Goal: Communication & Community: Answer question/provide support

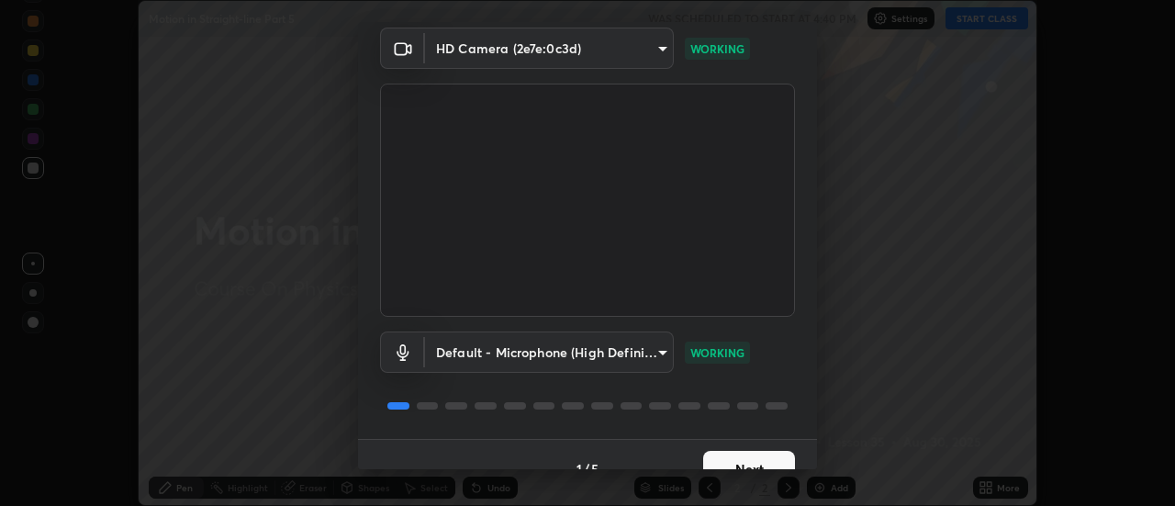
scroll to position [96, 0]
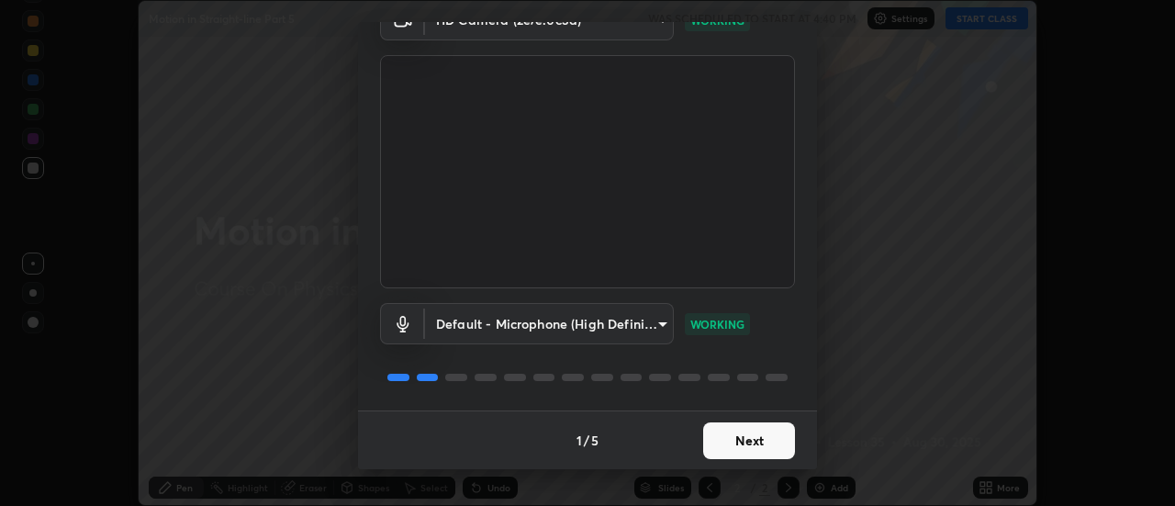
click at [755, 444] on button "Next" at bounding box center [749, 440] width 92 height 37
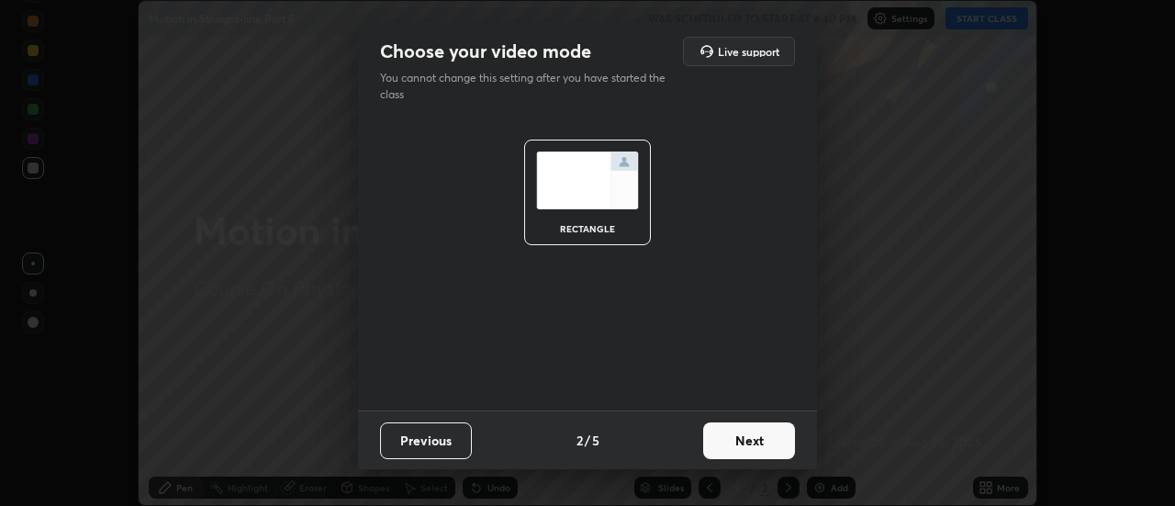
scroll to position [0, 0]
click at [771, 434] on button "Next" at bounding box center [749, 440] width 92 height 37
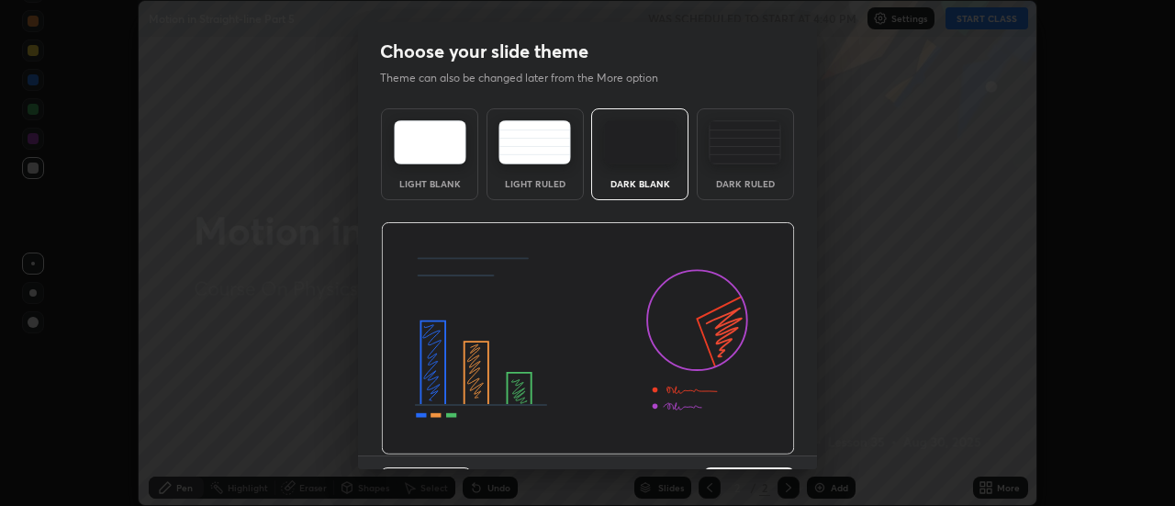
scroll to position [45, 0]
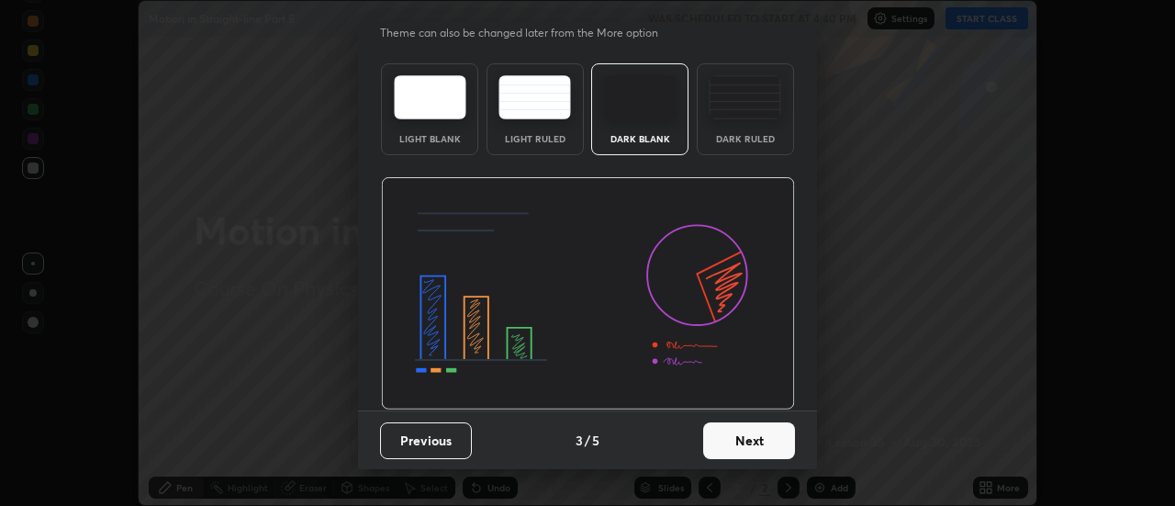
click at [767, 450] on button "Next" at bounding box center [749, 440] width 92 height 37
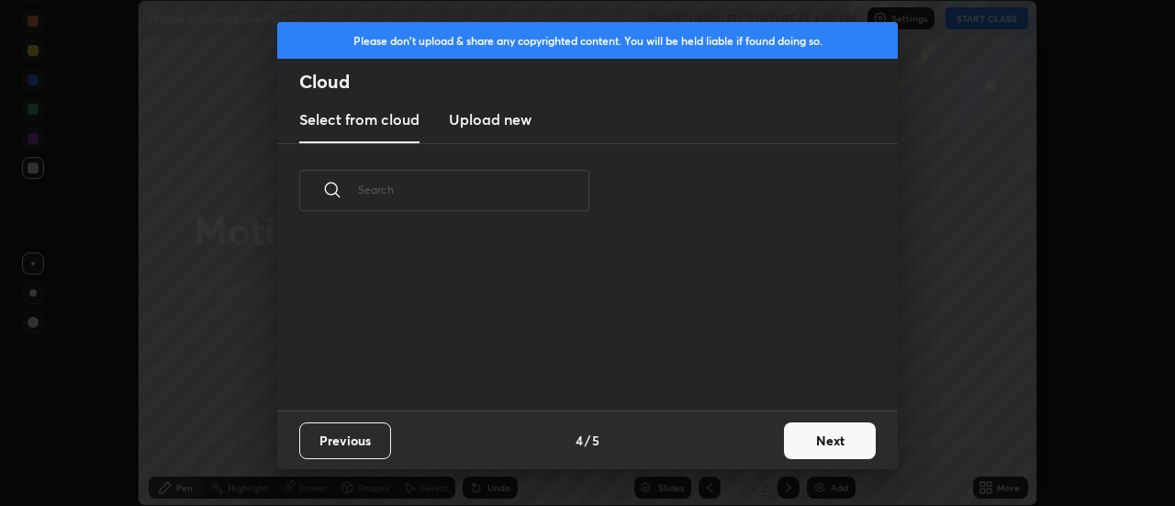
scroll to position [173, 590]
click at [823, 434] on button "Next" at bounding box center [830, 440] width 92 height 37
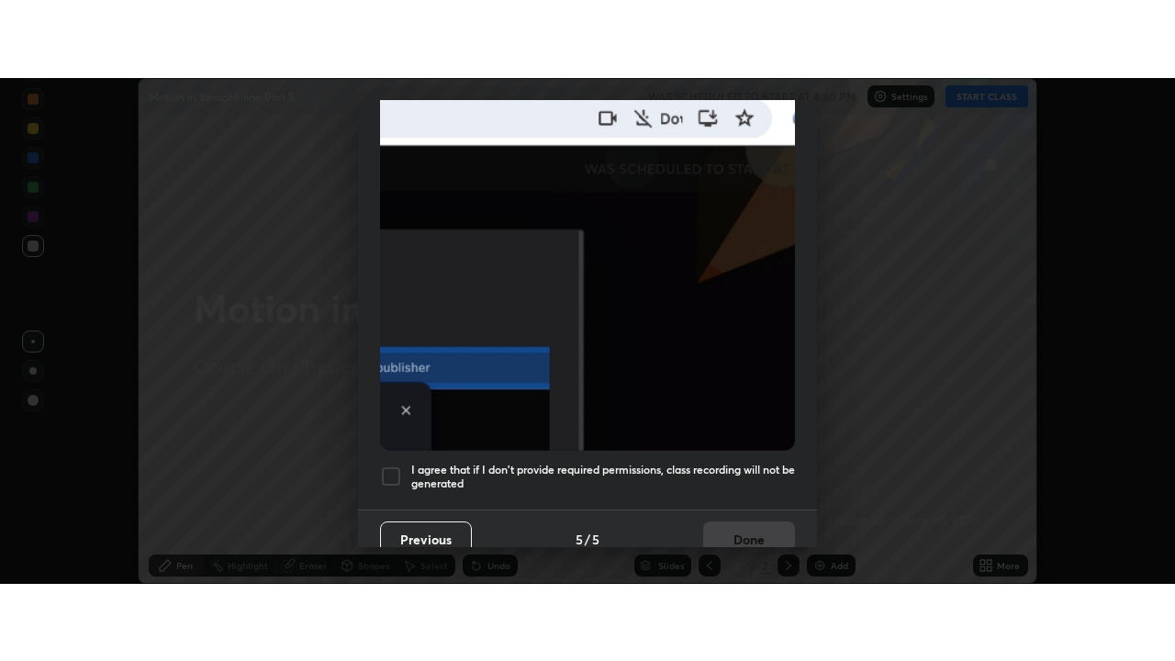
scroll to position [471, 0]
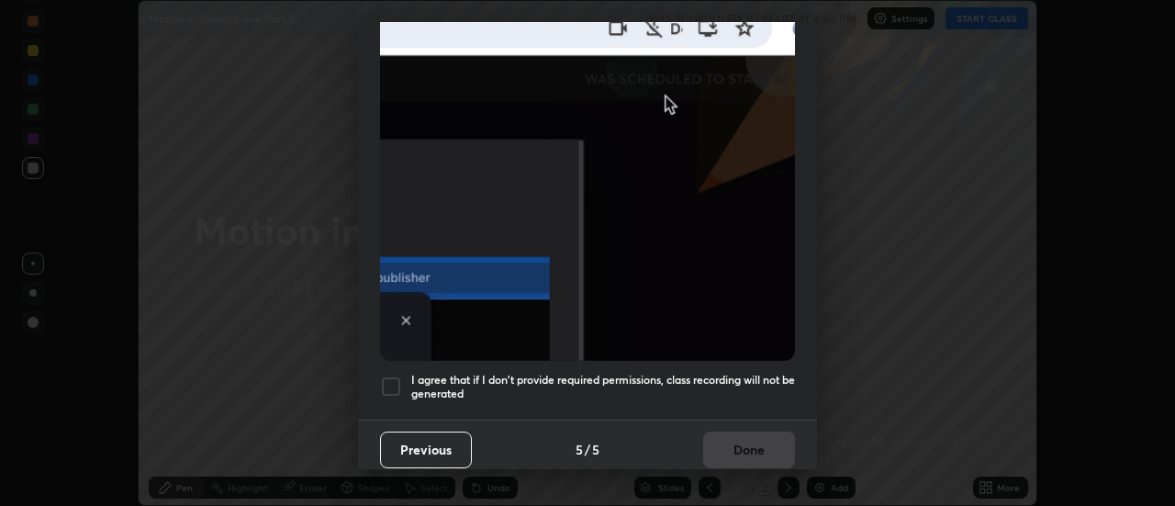
click at [385, 380] on div at bounding box center [391, 387] width 22 height 22
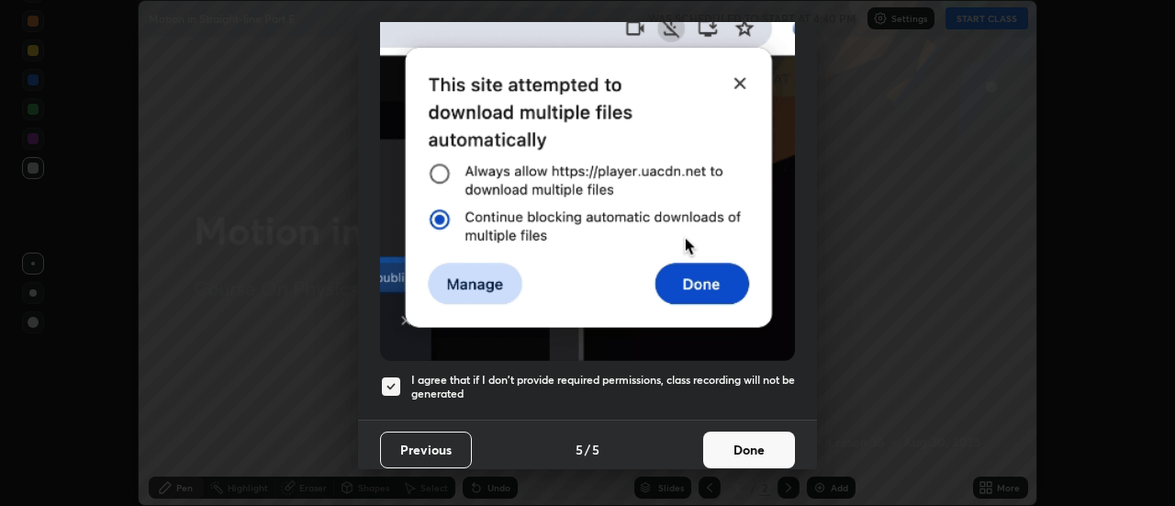
click at [755, 438] on button "Done" at bounding box center [749, 450] width 92 height 37
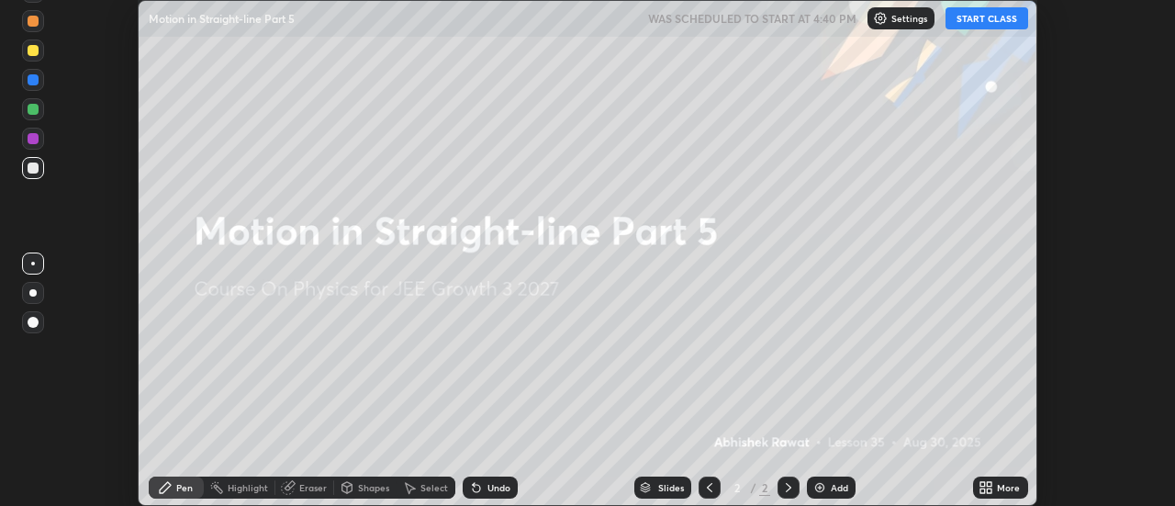
click at [990, 485] on icon at bounding box center [990, 484] width 5 height 5
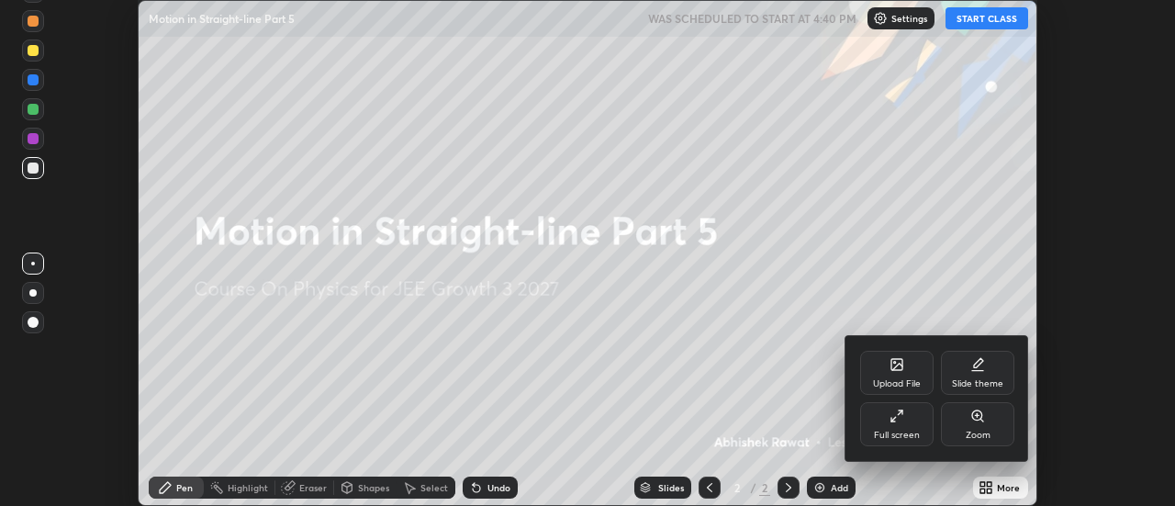
click at [891, 431] on div "Full screen" at bounding box center [897, 435] width 46 height 9
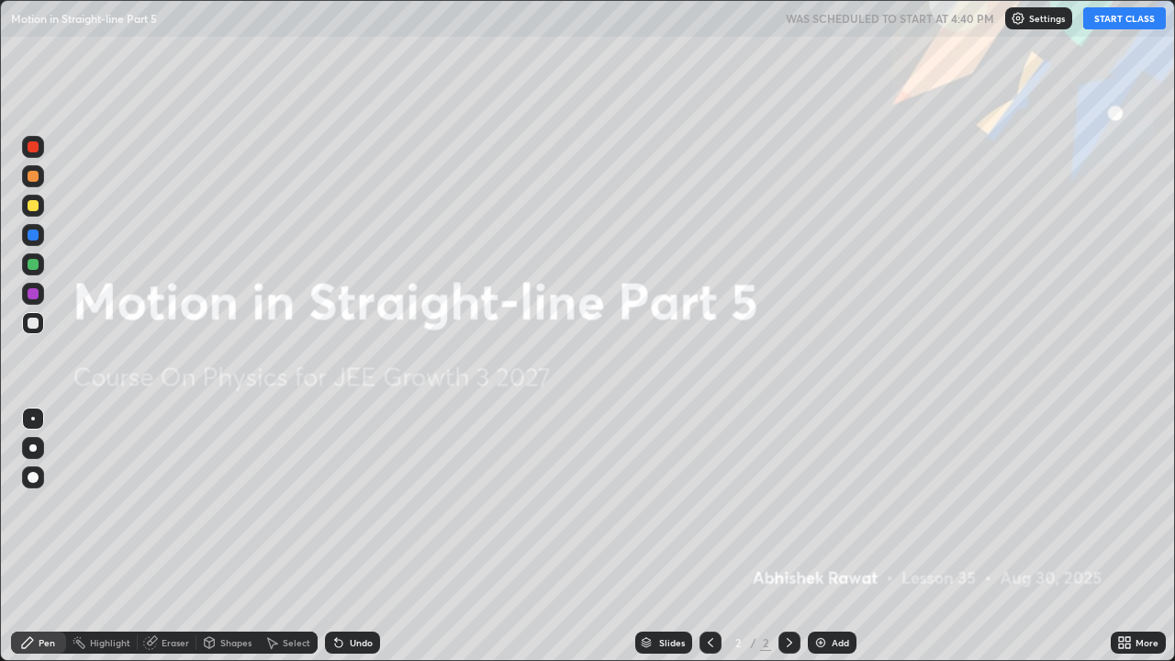
scroll to position [661, 1175]
click at [1111, 28] on button "START CLASS" at bounding box center [1125, 18] width 83 height 22
click at [823, 505] on img at bounding box center [821, 642] width 15 height 15
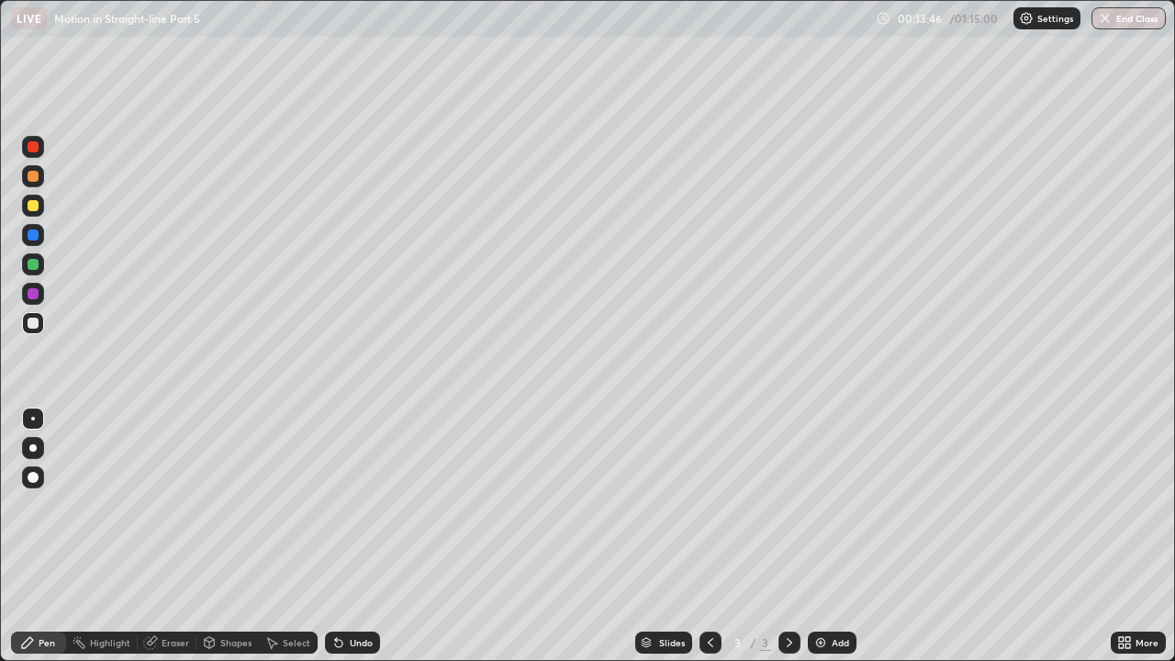
click at [826, 505] on div "Add" at bounding box center [832, 643] width 49 height 22
click at [825, 505] on img at bounding box center [821, 642] width 15 height 15
click at [710, 505] on icon at bounding box center [710, 642] width 15 height 15
click at [791, 505] on icon at bounding box center [789, 642] width 15 height 15
click at [1123, 505] on icon at bounding box center [1121, 639] width 5 height 5
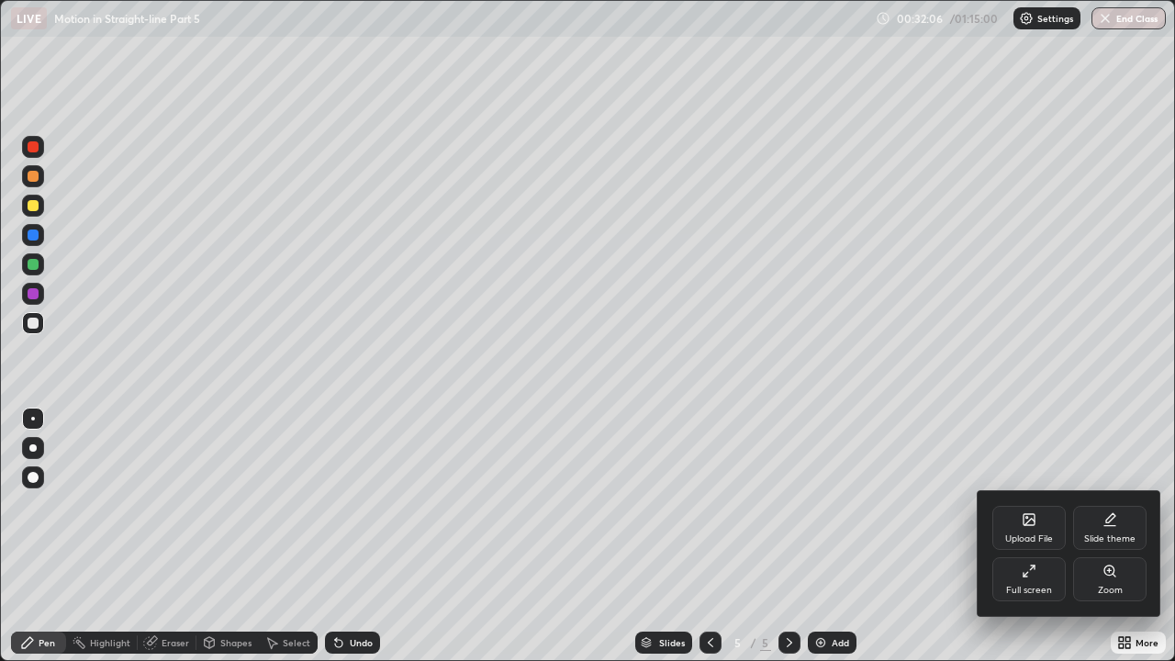
click at [872, 505] on div at bounding box center [587, 330] width 1175 height 661
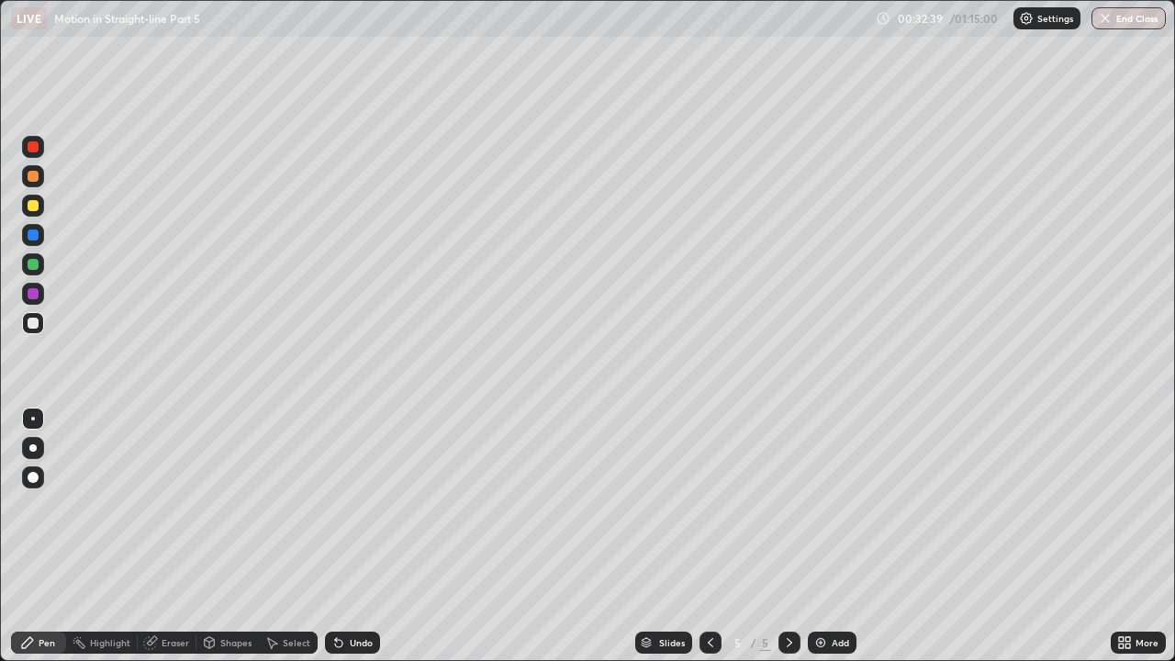
click at [1091, 505] on div "Slides 5 / 5 Add" at bounding box center [745, 642] width 731 height 37
click at [832, 505] on div "Add" at bounding box center [840, 642] width 17 height 9
click at [704, 505] on div at bounding box center [711, 643] width 22 height 22
click at [788, 505] on icon at bounding box center [789, 642] width 15 height 15
click at [789, 505] on icon at bounding box center [790, 642] width 6 height 9
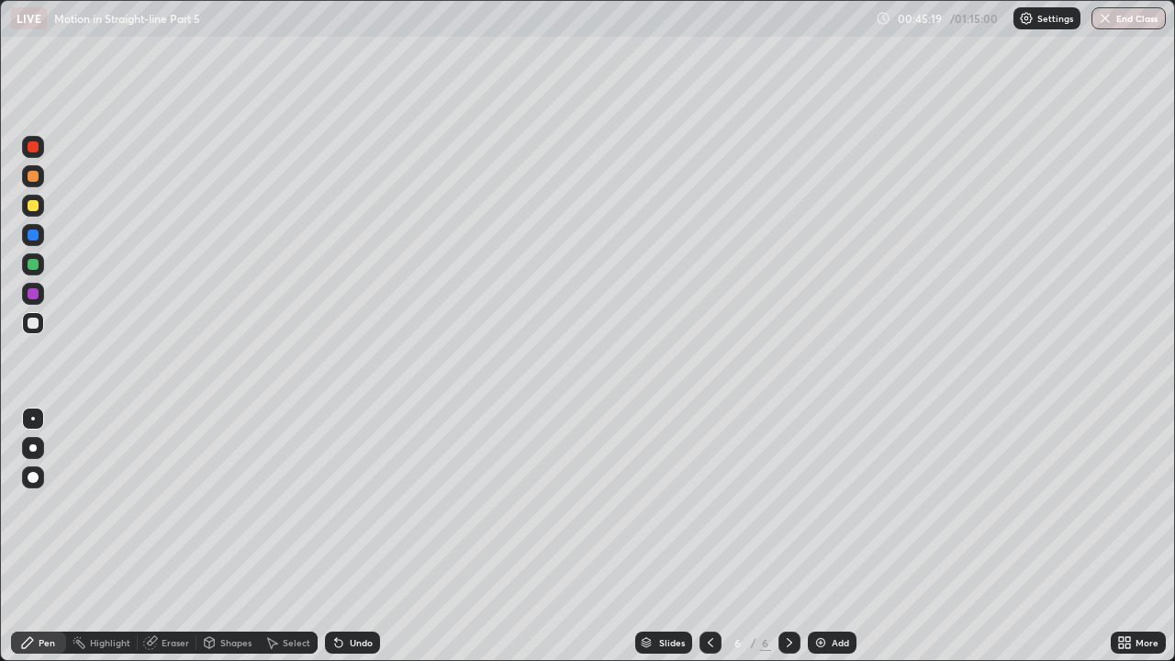
click at [810, 505] on div "Add" at bounding box center [832, 643] width 49 height 22
click at [816, 505] on img at bounding box center [821, 642] width 15 height 15
click at [715, 505] on div at bounding box center [711, 643] width 22 height 22
click at [788, 505] on icon at bounding box center [789, 642] width 15 height 15
click at [709, 505] on icon at bounding box center [710, 642] width 15 height 15
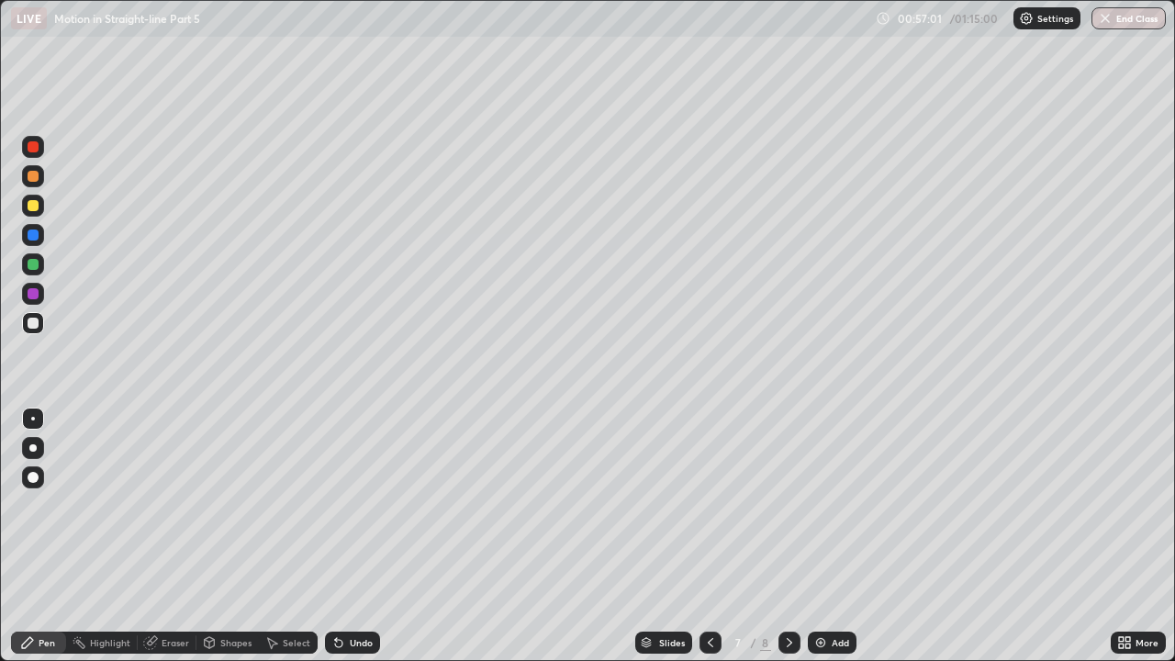
click at [795, 505] on div at bounding box center [790, 643] width 22 height 22
click at [717, 505] on div at bounding box center [711, 643] width 22 height 22
click at [793, 505] on div at bounding box center [790, 643] width 22 height 22
click at [821, 505] on img at bounding box center [821, 642] width 15 height 15
click at [1059, 505] on div "Slides 9 / 9 Add" at bounding box center [745, 642] width 731 height 37
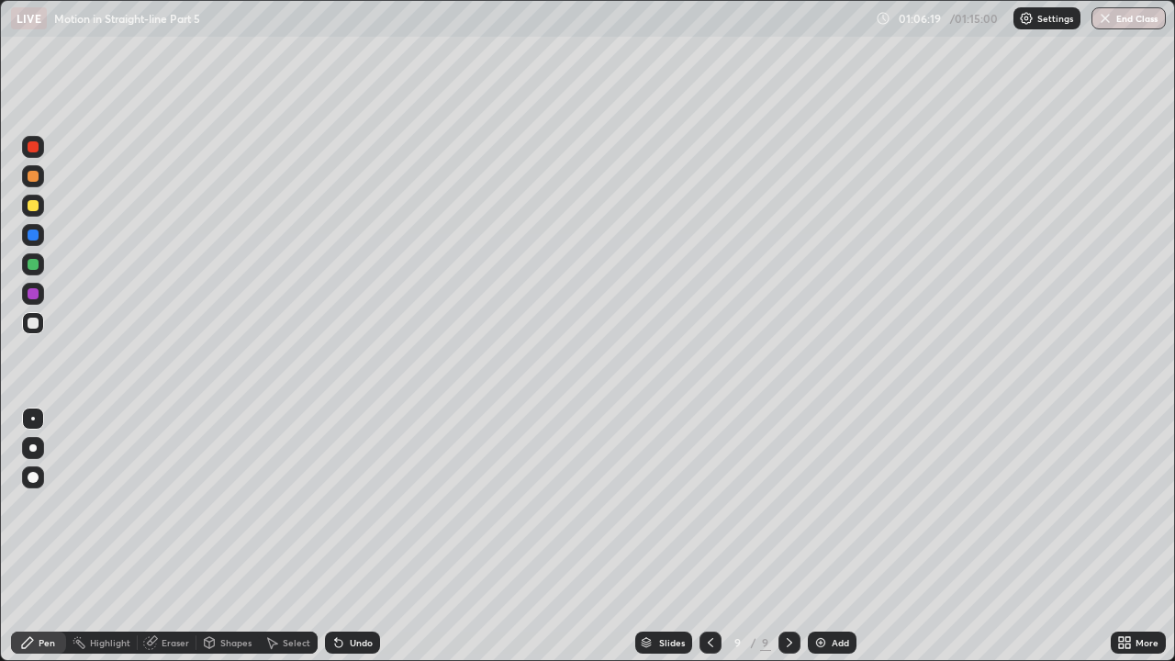
click at [1057, 505] on div "Slides 9 / 9 Add" at bounding box center [745, 642] width 731 height 37
click at [821, 505] on img at bounding box center [821, 642] width 15 height 15
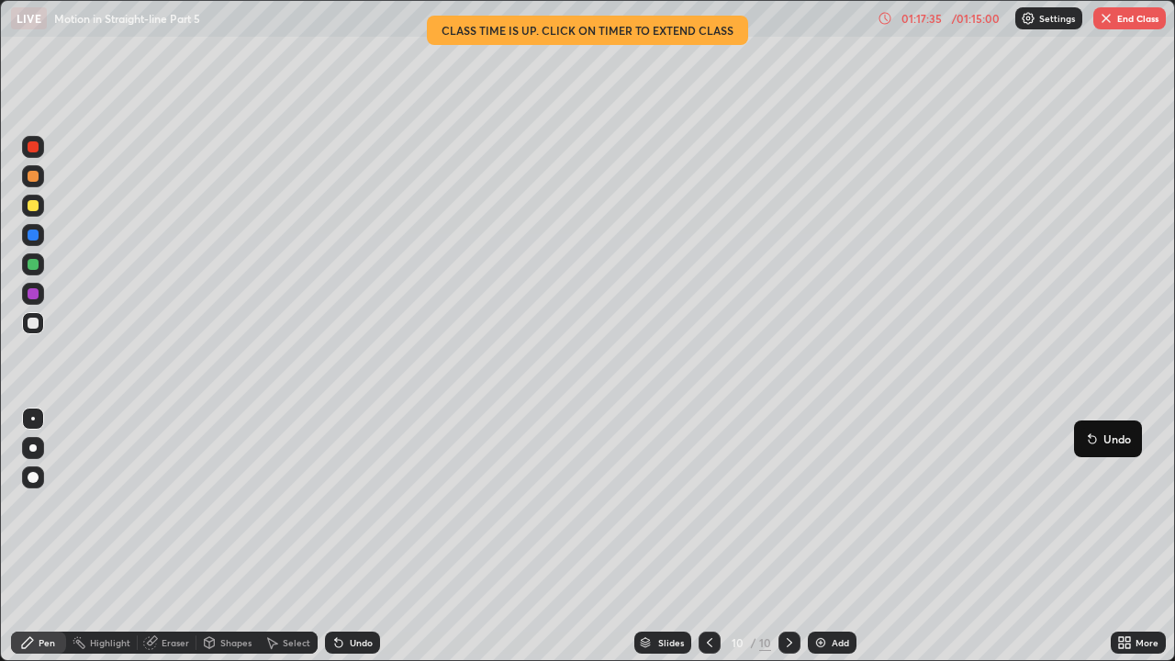
click at [1142, 18] on button "End Class" at bounding box center [1130, 18] width 73 height 22
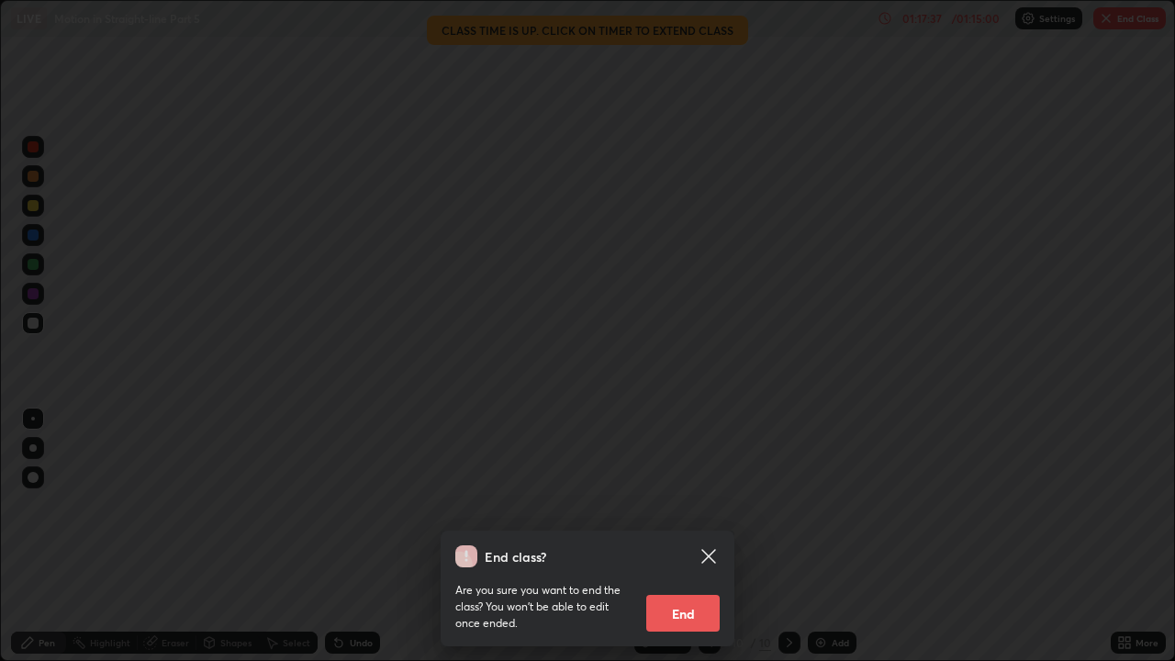
click at [691, 505] on button "End" at bounding box center [682, 613] width 73 height 37
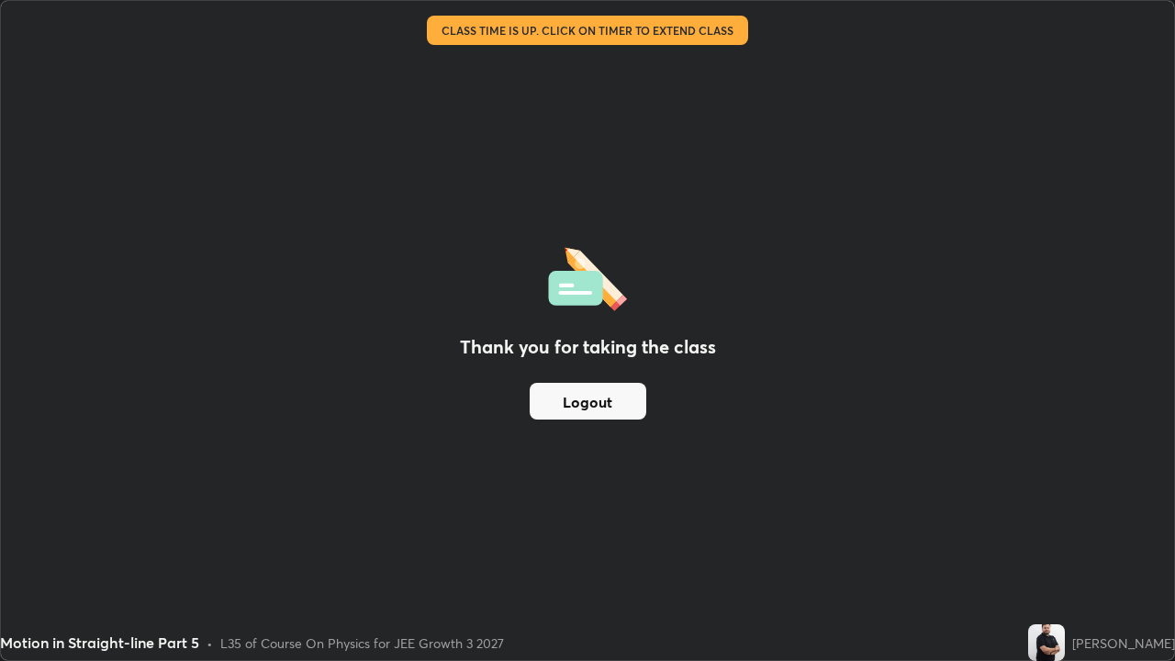
click at [623, 404] on button "Logout" at bounding box center [588, 401] width 117 height 37
